Goal: Information Seeking & Learning: Learn about a topic

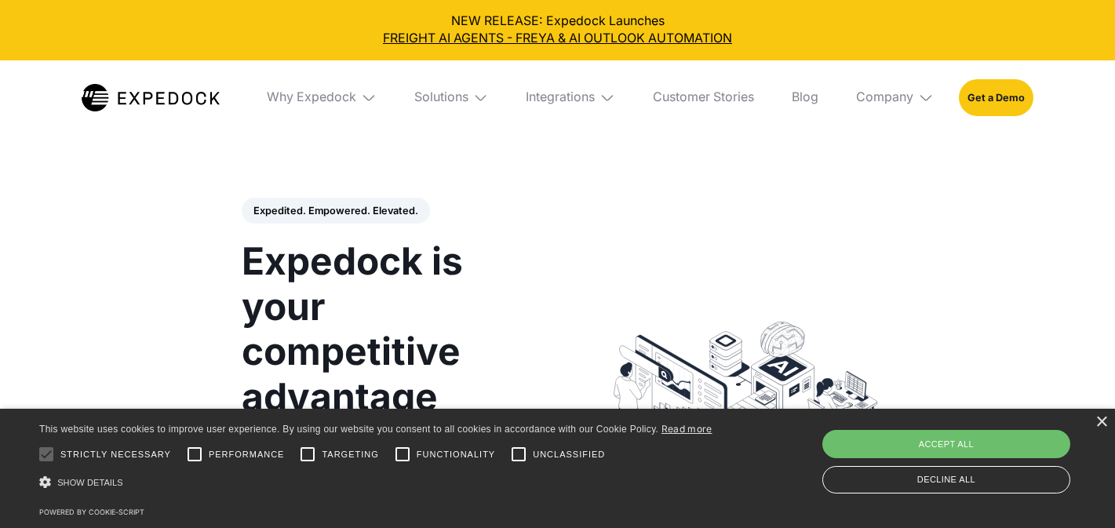
select select
click at [626, 42] on link "FREIGHT AI AGENTS - FREYA & AI OUTLOOK AUTOMATION" at bounding box center [558, 38] width 1090 height 17
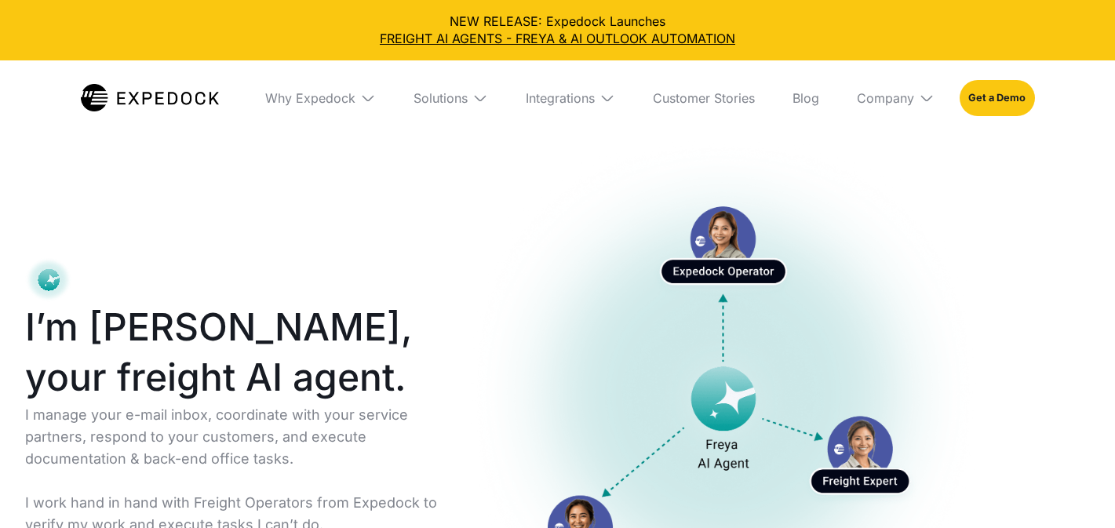
select select
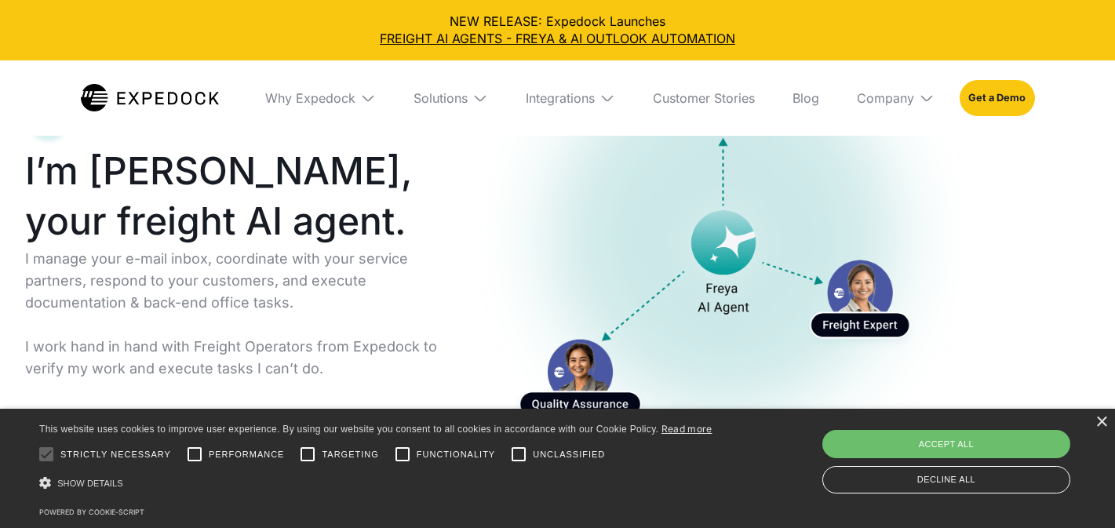
scroll to position [203, 0]
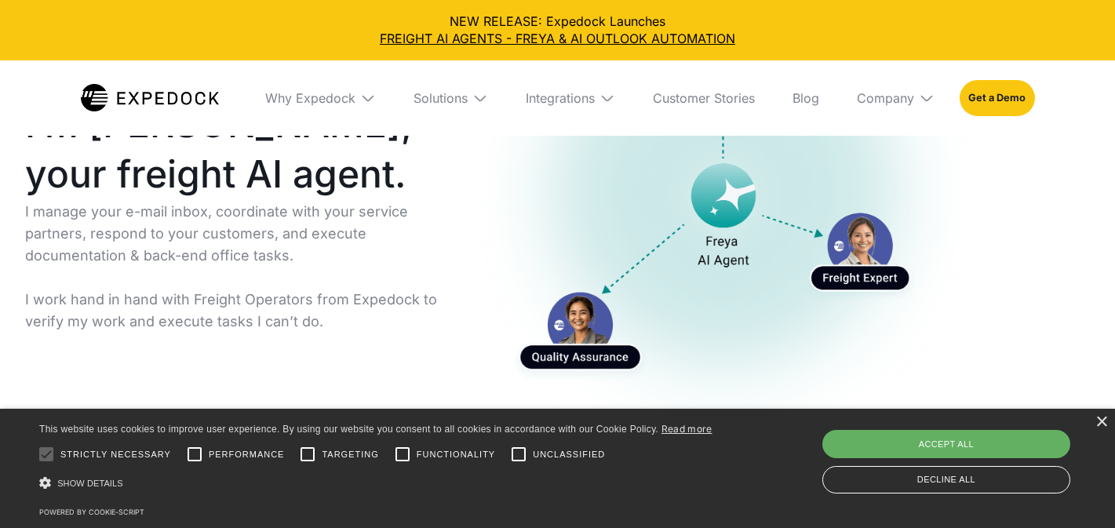
click at [898, 445] on div "Accept all" at bounding box center [946, 444] width 248 height 28
checkbox input "true"
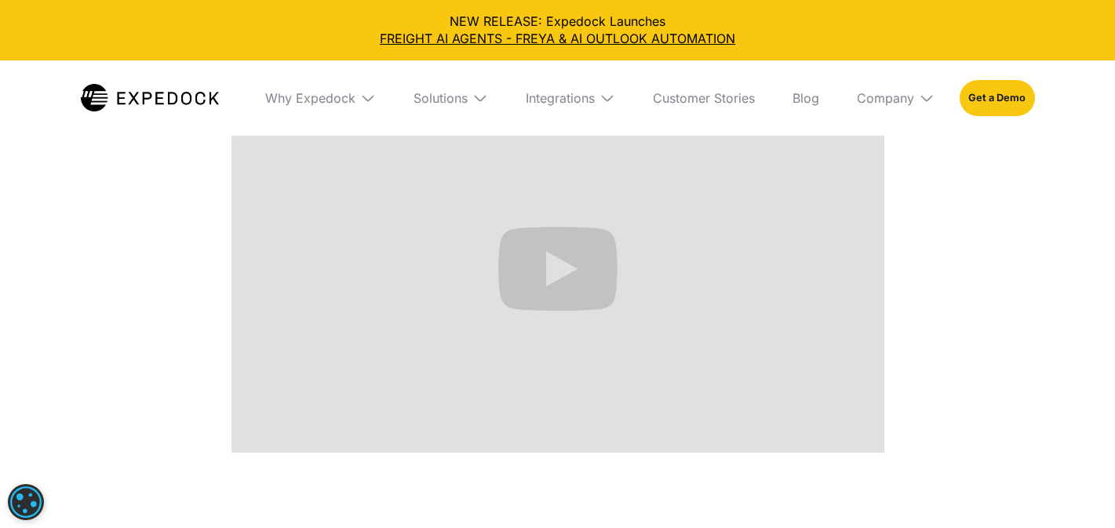
scroll to position [755, 0]
